Goal: Obtain resource: Download file/media

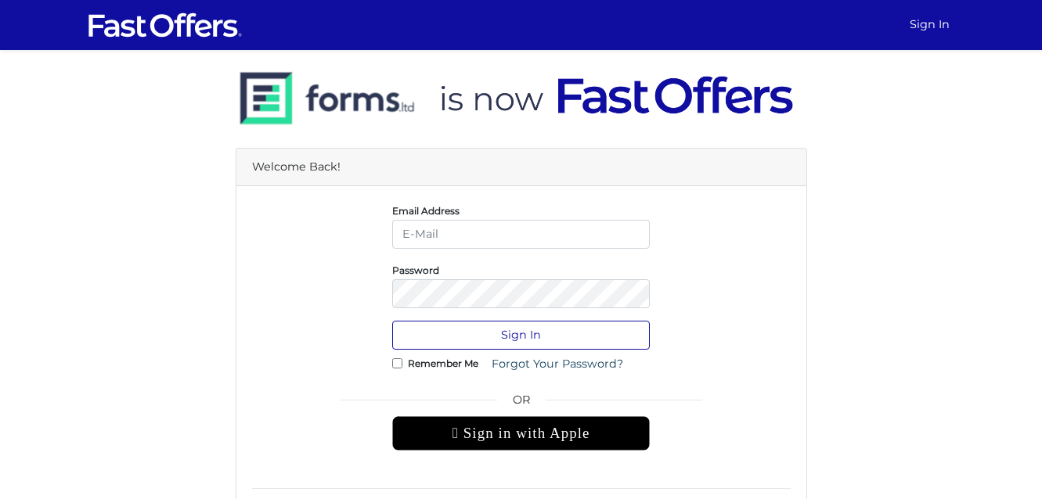
type input "keanne.antwi@outlook.com"
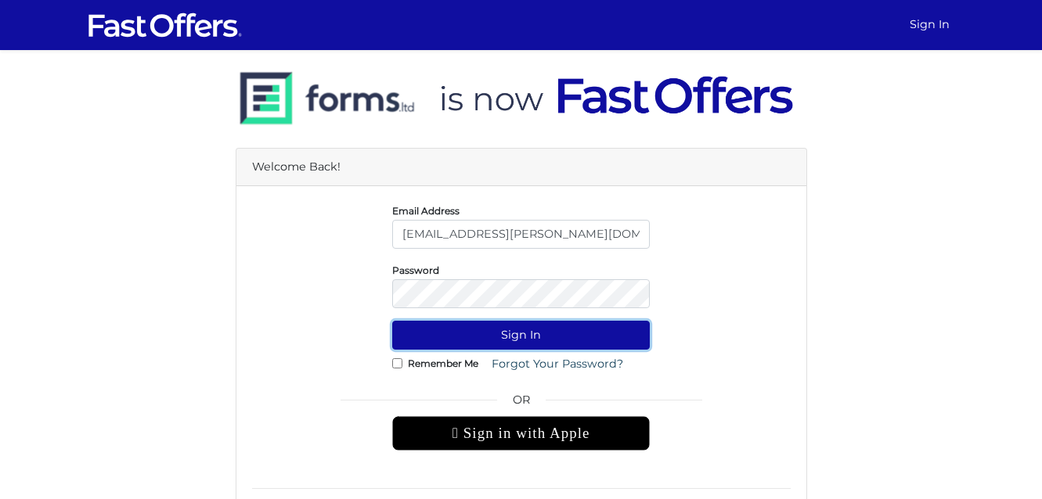
click at [498, 326] on button "Sign In" at bounding box center [521, 335] width 258 height 29
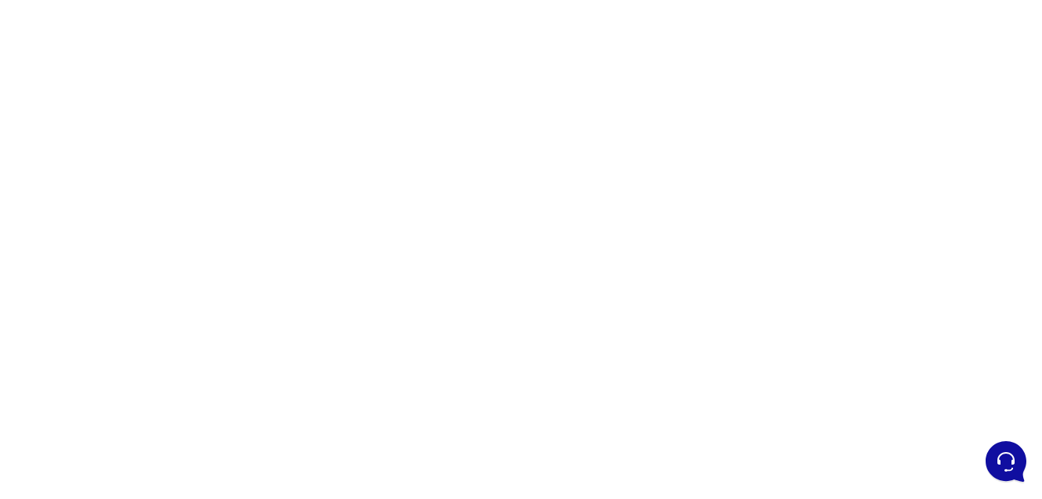
scroll to position [86, 0]
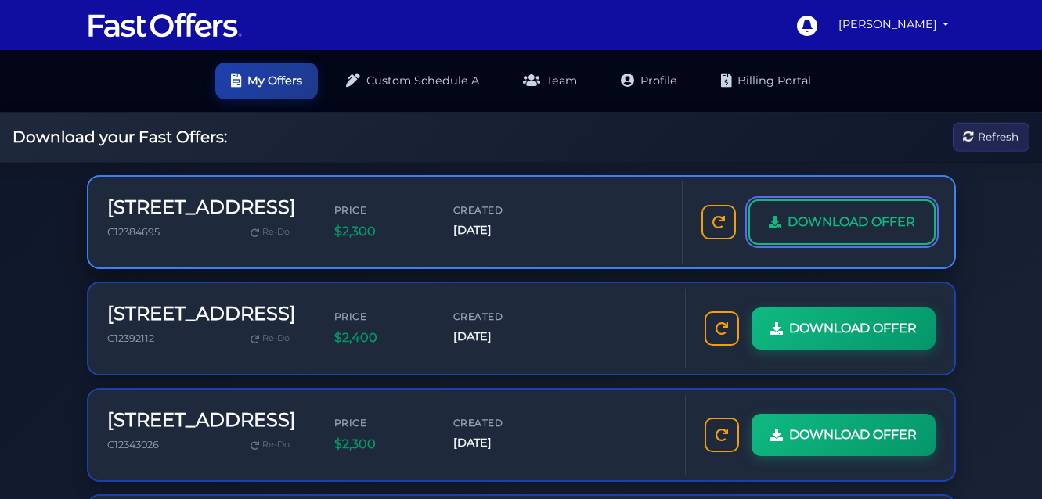
click at [804, 226] on span "DOWNLOAD OFFER" at bounding box center [851, 222] width 128 height 20
